Goal: Task Accomplishment & Management: Complete application form

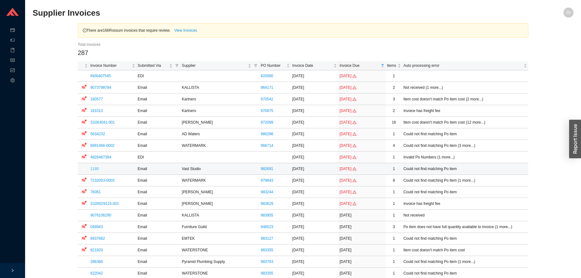
click at [94, 170] on link "1190" at bounding box center [94, 169] width 8 height 4
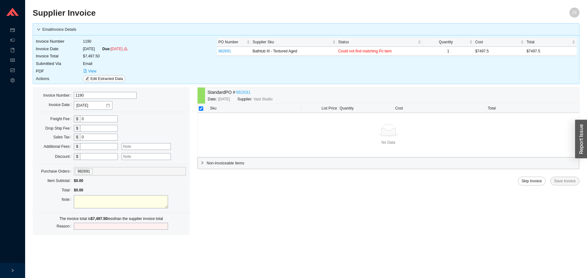
click at [244, 92] on link "982691" at bounding box center [243, 92] width 15 height 7
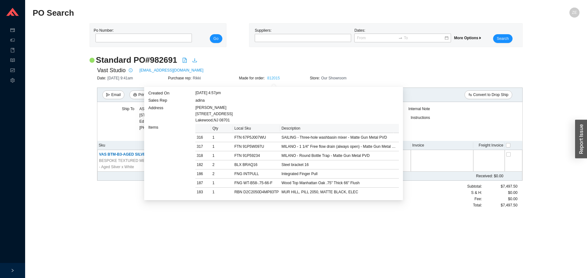
click at [273, 80] on link "812015" at bounding box center [273, 78] width 13 height 4
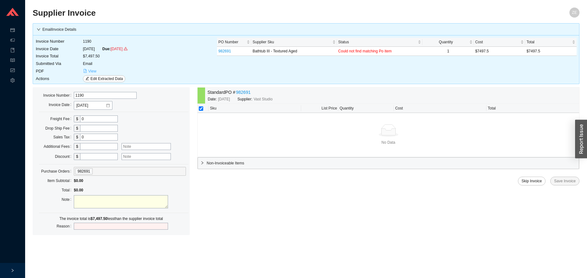
click at [87, 70] on icon "file-pdf" at bounding box center [85, 71] width 4 height 4
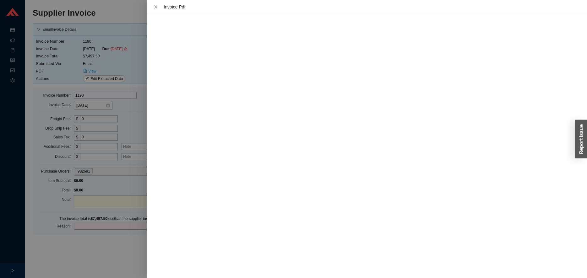
click at [130, 261] on div at bounding box center [293, 139] width 587 height 278
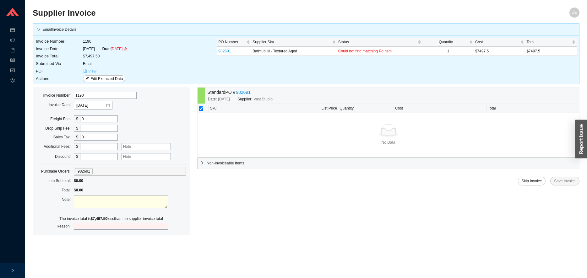
click at [90, 70] on span "View" at bounding box center [92, 71] width 8 height 6
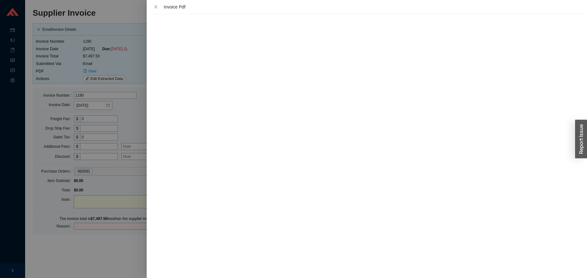
drag, startPoint x: 125, startPoint y: 249, endPoint x: 135, endPoint y: 241, distance: 13.1
click at [125, 249] on div at bounding box center [293, 139] width 587 height 278
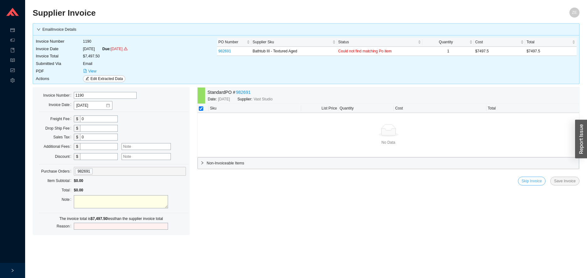
click at [529, 182] on span "Skip Invoice" at bounding box center [531, 181] width 20 height 6
click at [563, 164] on span "Yes" at bounding box center [566, 163] width 6 height 6
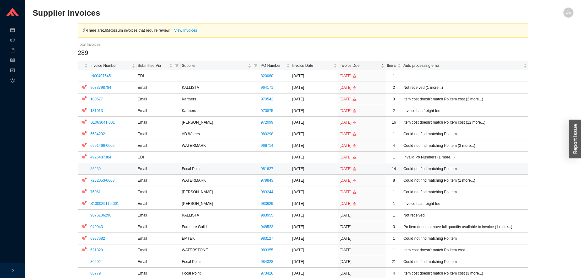
click at [94, 170] on link "86239" at bounding box center [95, 169] width 10 height 4
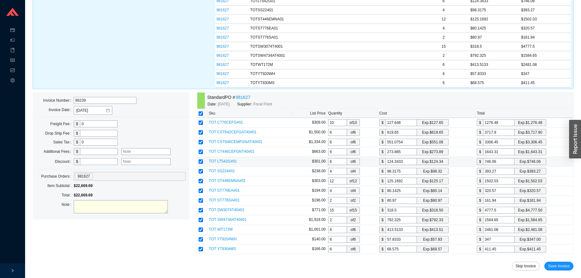
scroll to position [97, 0]
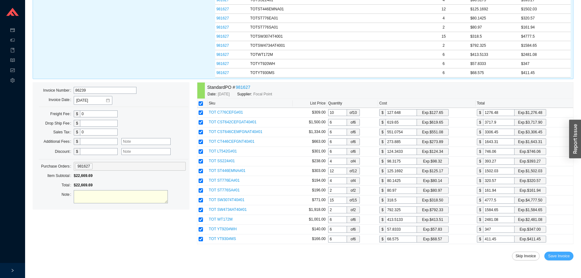
click at [569, 255] on span "Save Invoice" at bounding box center [559, 256] width 22 height 6
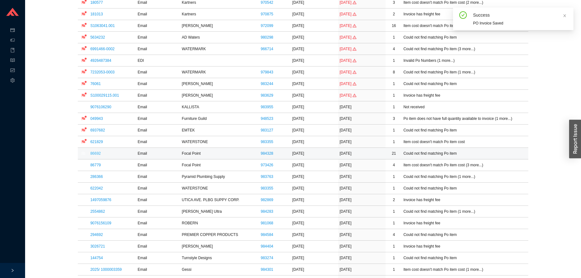
click at [98, 152] on link "86692" at bounding box center [95, 153] width 10 height 4
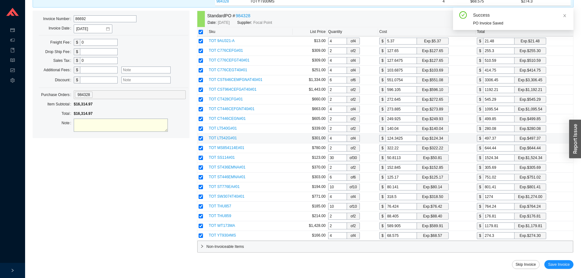
scroll to position [240, 0]
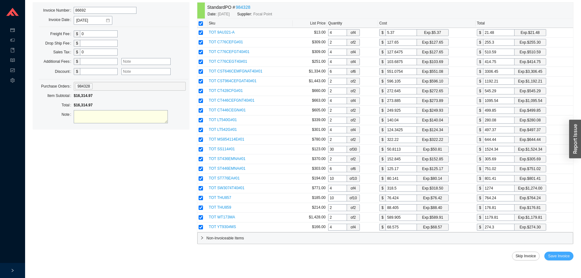
click at [570, 254] on button "Save Invoice" at bounding box center [559, 256] width 29 height 9
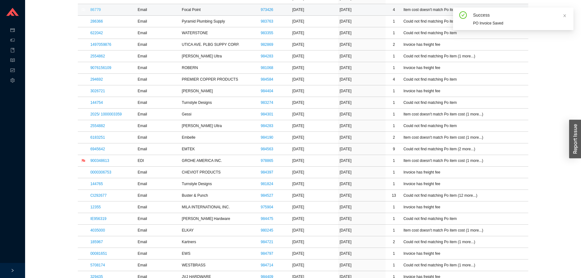
click at [97, 10] on link "86779" at bounding box center [95, 10] width 10 height 4
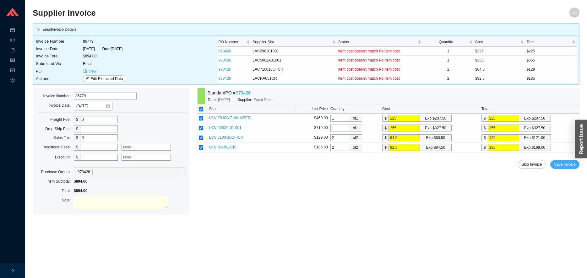
click at [565, 162] on span "Save Invoice" at bounding box center [565, 164] width 22 height 6
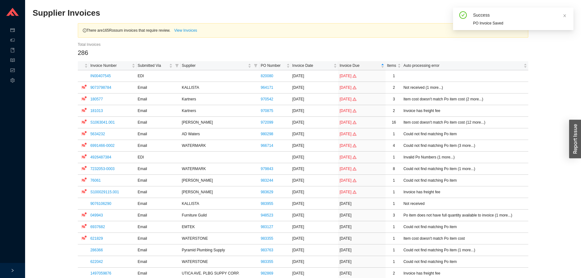
scroll to position [750, 0]
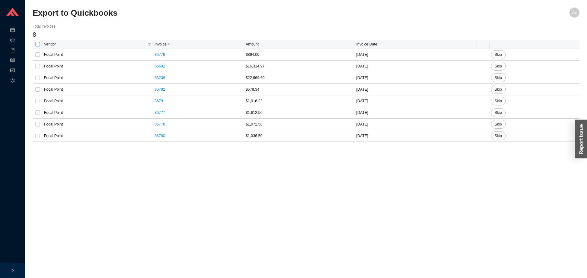
click at [37, 43] on input "checkbox" at bounding box center [37, 44] width 4 height 4
checkbox input "true"
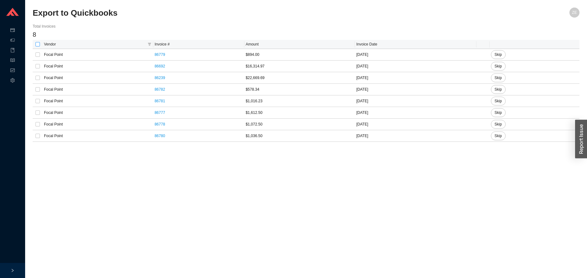
checkbox input "true"
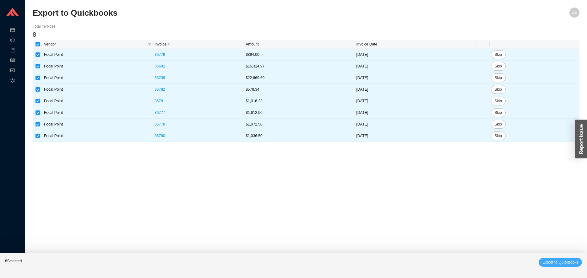
click at [552, 260] on span "Export to Quickbooks" at bounding box center [560, 262] width 36 height 6
checkbox input "false"
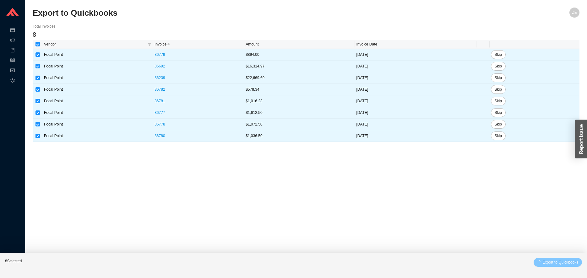
checkbox input "false"
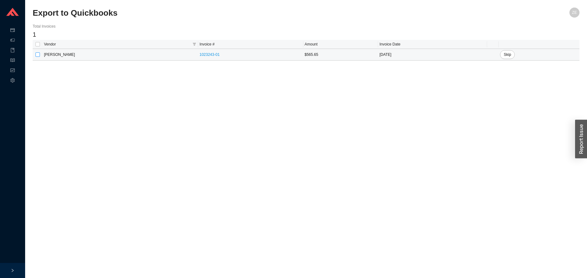
click at [39, 53] on input "checkbox" at bounding box center [37, 54] width 4 height 4
checkbox input "true"
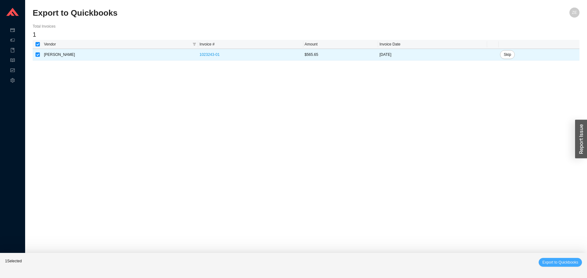
click at [573, 261] on span "Export to Quickbooks" at bounding box center [560, 262] width 36 height 6
checkbox input "false"
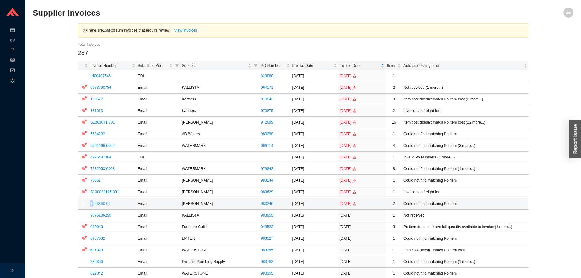
click at [93, 203] on td "1023368-01" at bounding box center [112, 204] width 47 height 12
click at [96, 204] on link "1023368-01" at bounding box center [100, 203] width 20 height 4
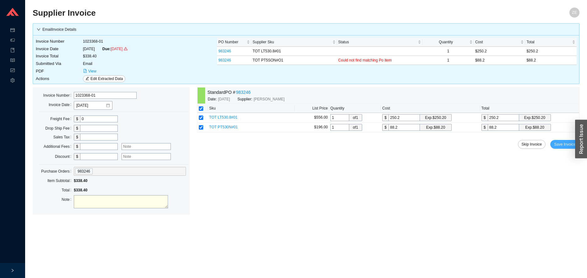
click at [564, 144] on span "Save Invoice" at bounding box center [565, 144] width 22 height 6
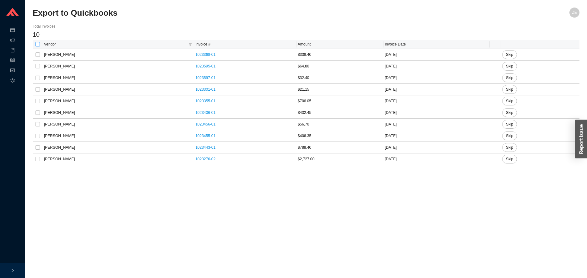
click at [37, 45] on input "checkbox" at bounding box center [37, 44] width 4 height 4
checkbox input "true"
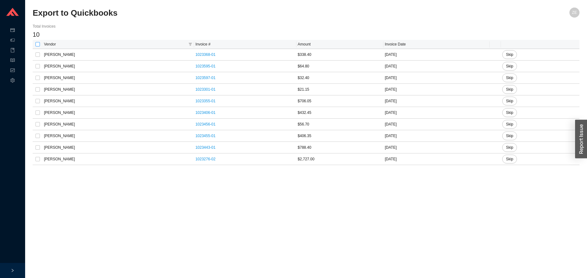
checkbox input "true"
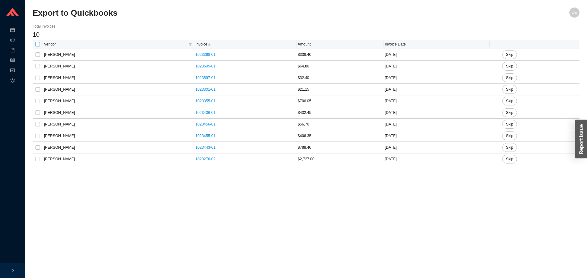
checkbox input "true"
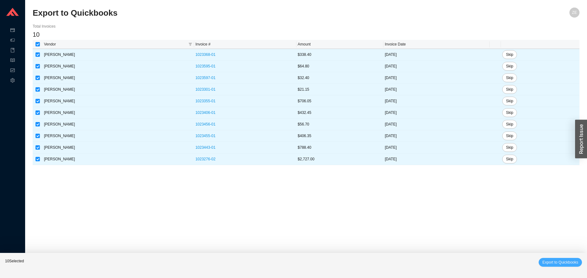
click at [554, 265] on span "Export to Quickbooks" at bounding box center [560, 262] width 36 height 6
checkbox input "false"
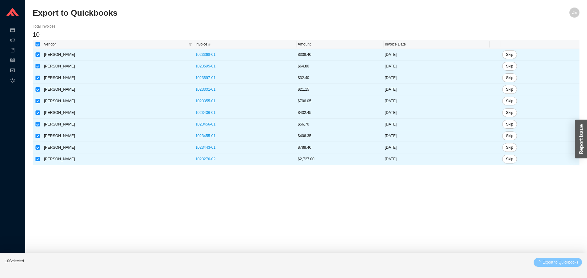
checkbox input "false"
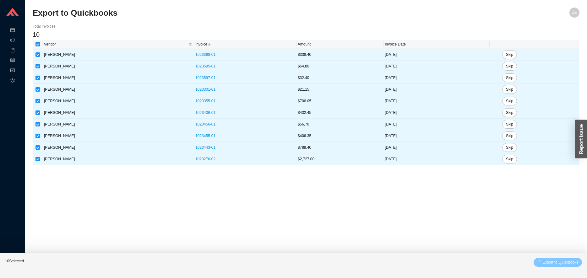
checkbox input "false"
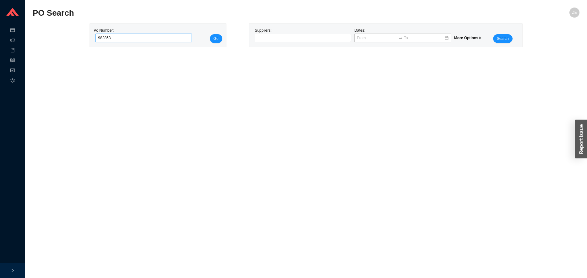
type input "982853"
click button "Go" at bounding box center [216, 38] width 13 height 9
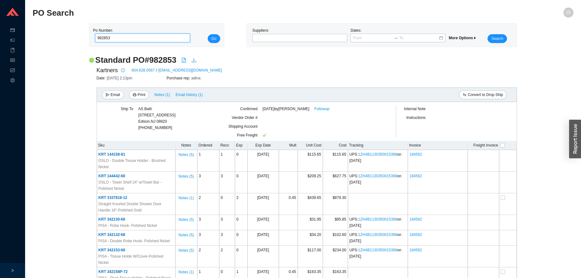
drag, startPoint x: 125, startPoint y: 40, endPoint x: 56, endPoint y: 34, distance: 69.3
click at [95, 34] on input "982853" at bounding box center [142, 38] width 95 height 9
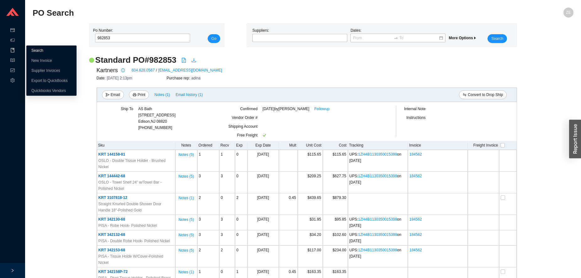
click at [43, 51] on link "Search" at bounding box center [37, 50] width 12 height 4
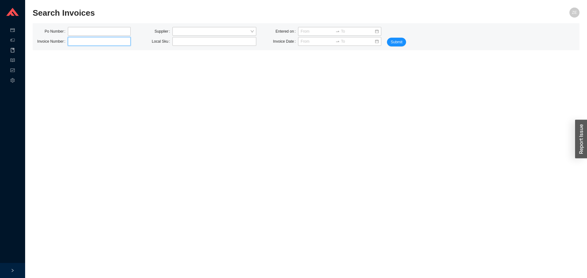
click at [72, 43] on input "text" at bounding box center [99, 41] width 63 height 9
type input "1023301-01"
click button "Submit" at bounding box center [396, 42] width 19 height 9
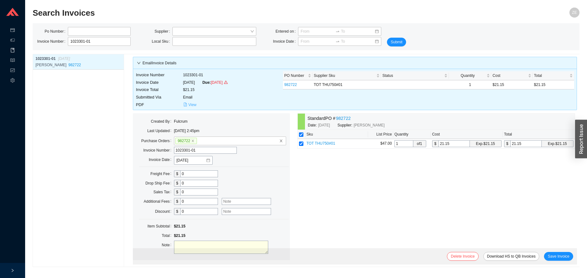
click at [189, 104] on span "View" at bounding box center [192, 105] width 8 height 6
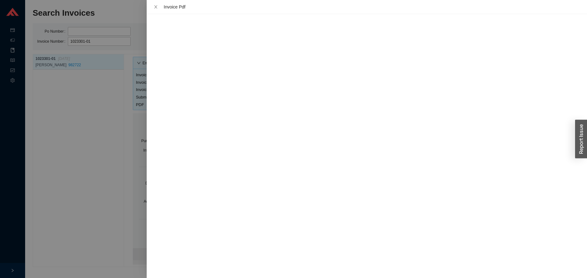
click at [126, 152] on div at bounding box center [293, 139] width 587 height 278
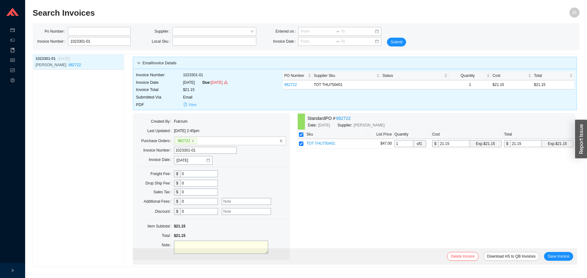
click at [192, 105] on span "View" at bounding box center [192, 105] width 8 height 6
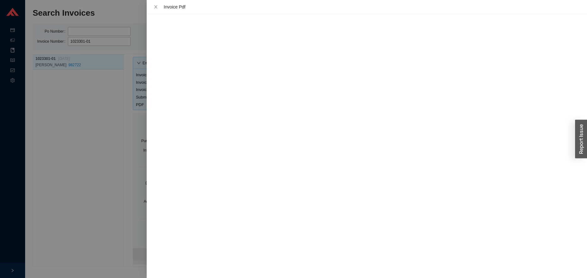
click at [86, 172] on div at bounding box center [293, 139] width 587 height 278
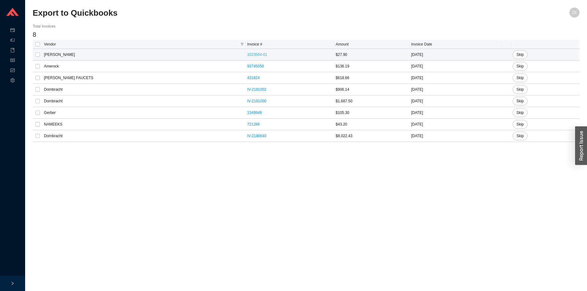
click at [247, 55] on link "1023564-01" at bounding box center [257, 54] width 20 height 4
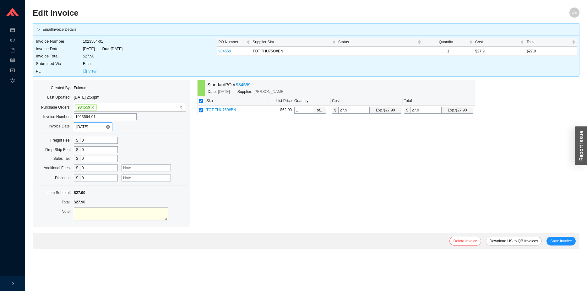
click at [97, 125] on input "[DATE]" at bounding box center [90, 127] width 29 height 6
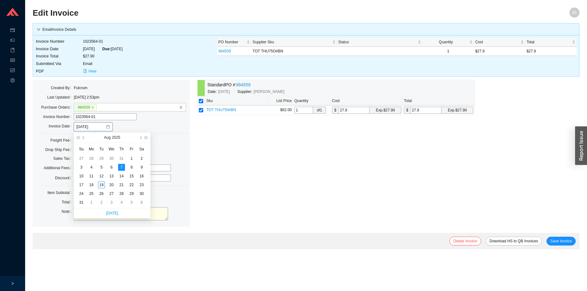
click at [291, 198] on div "Standard PO # 984559 Date: [DATE] Supplier: [PERSON_NAME] Sku List Price Quanti…" at bounding box center [335, 156] width 277 height 153
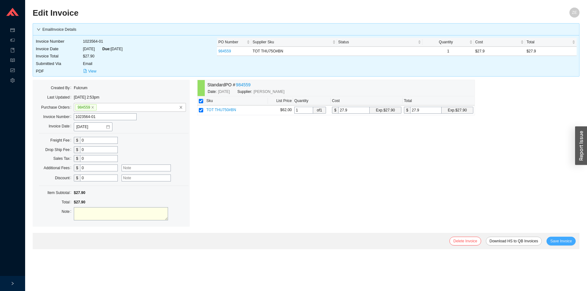
click at [564, 241] on span "Save Invoice" at bounding box center [561, 241] width 22 height 6
